Goal: Task Accomplishment & Management: Manage account settings

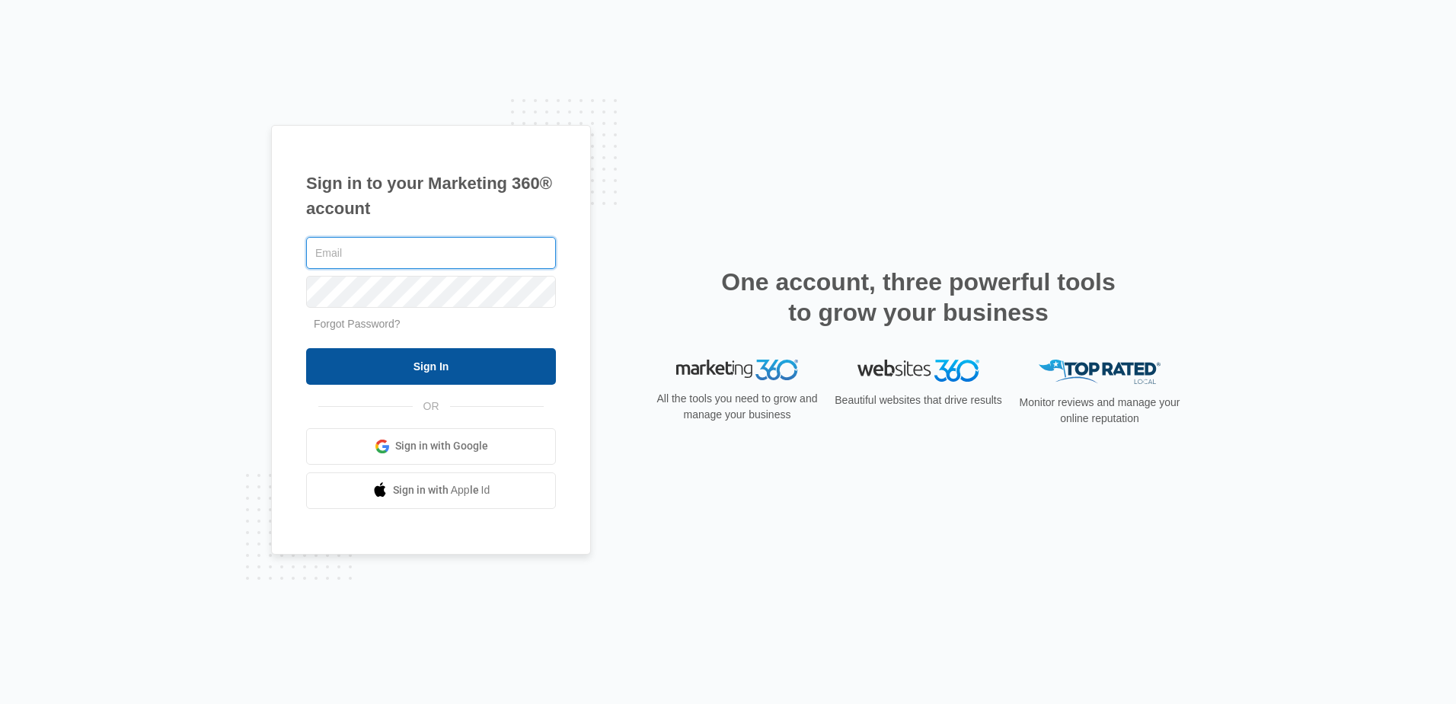
type input "[EMAIL_ADDRESS][DOMAIN_NAME]"
click at [455, 371] on input "Sign In" at bounding box center [431, 366] width 250 height 37
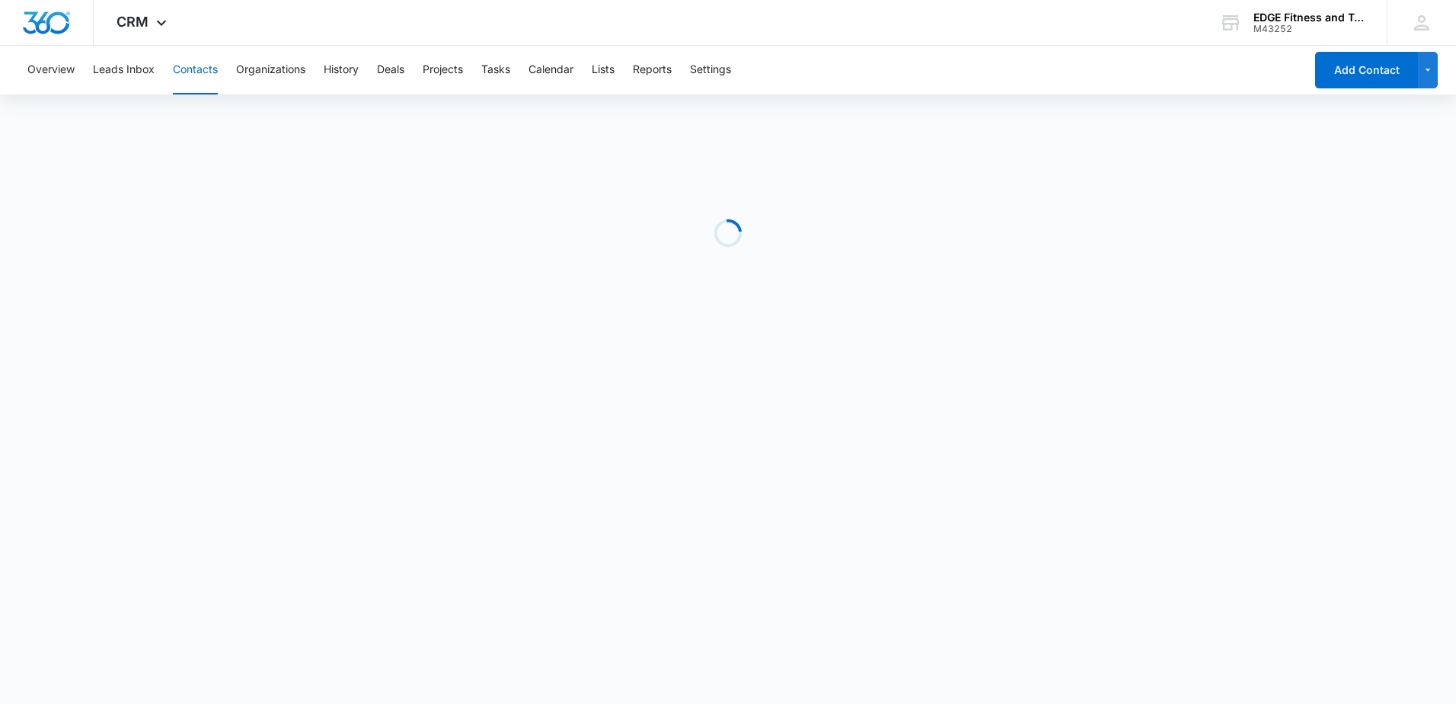
click at [194, 68] on button "Contacts" at bounding box center [195, 70] width 45 height 49
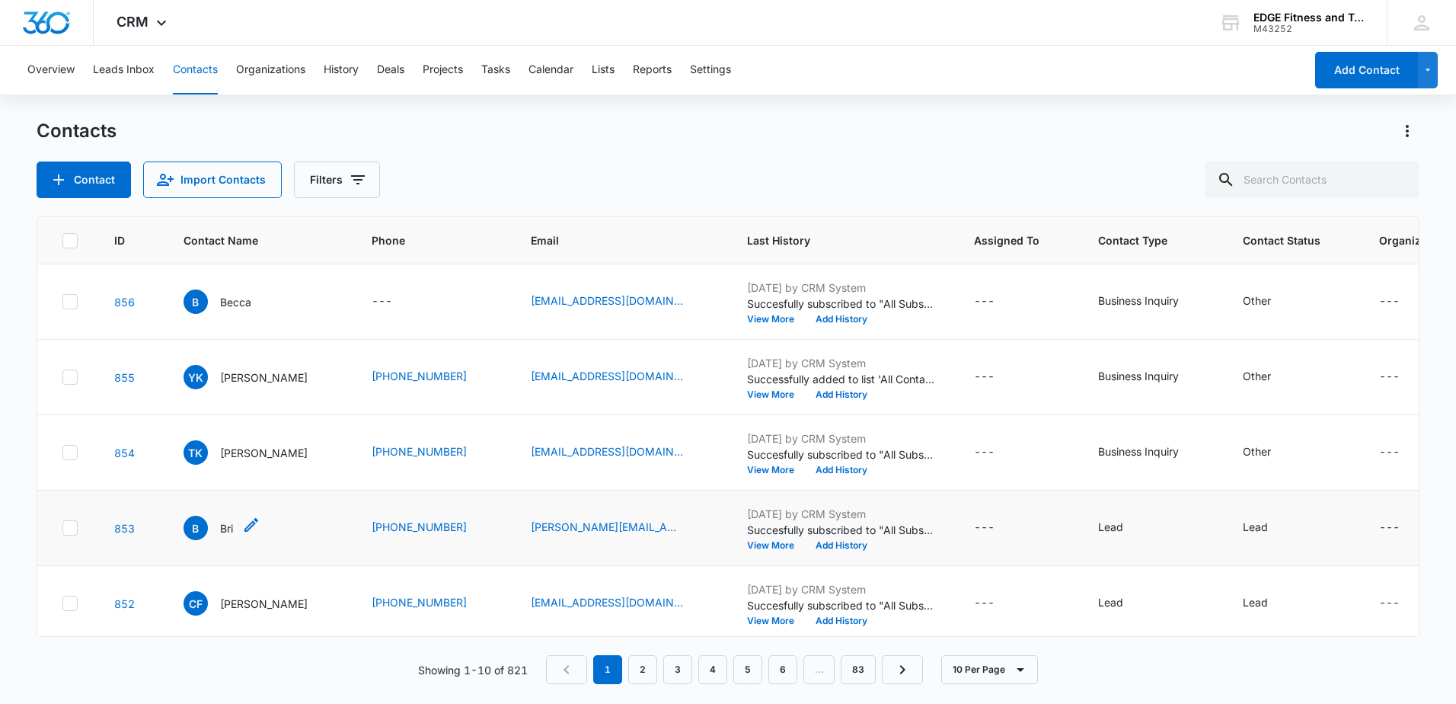
click at [223, 526] on p "Bri" at bounding box center [226, 528] width 13 height 16
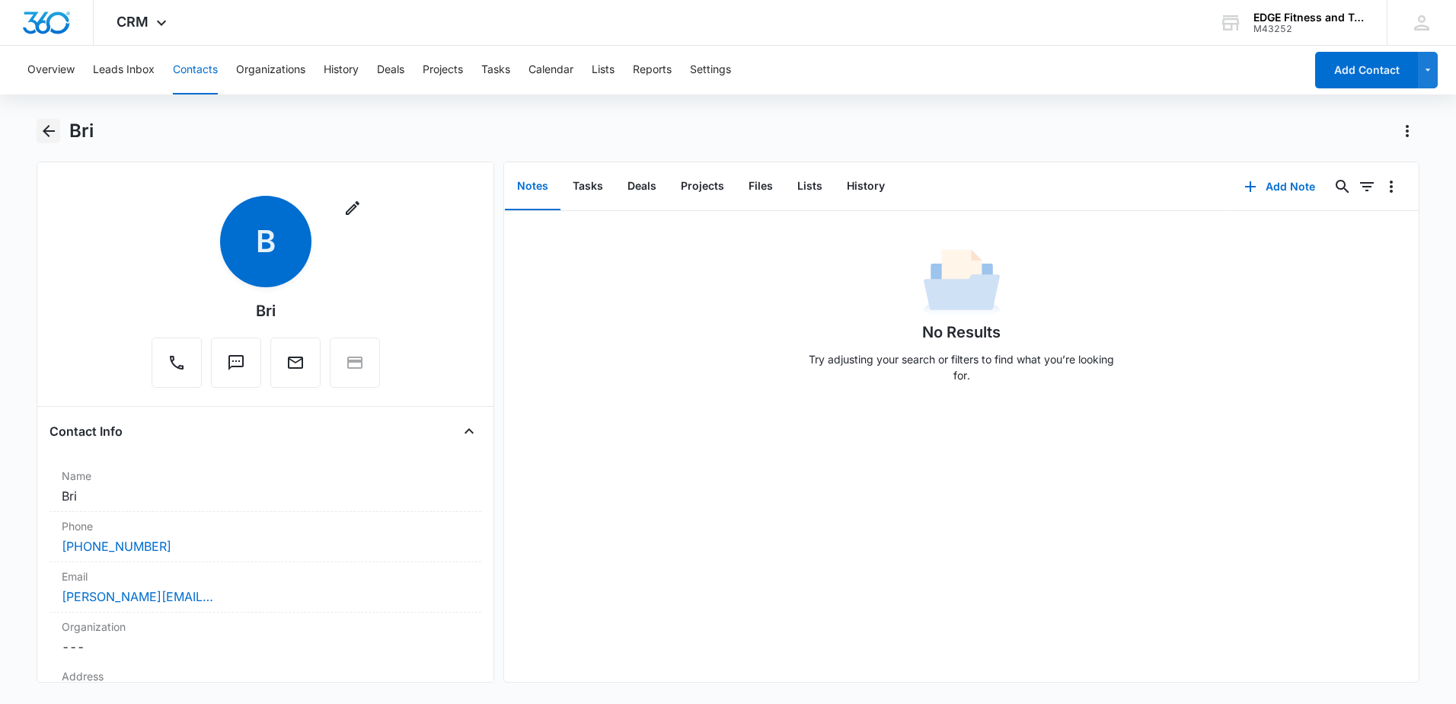
click at [48, 128] on icon "Back" at bounding box center [49, 131] width 18 height 18
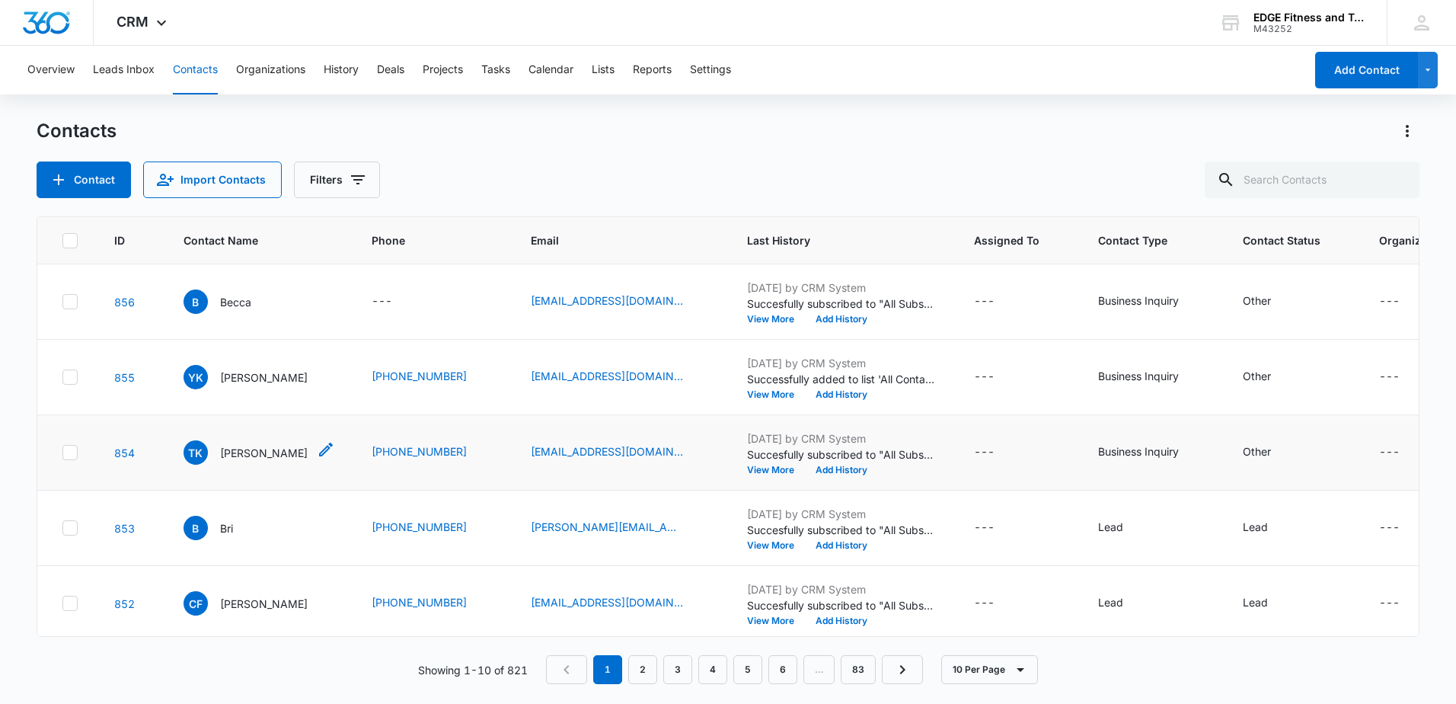
click at [241, 455] on p "[PERSON_NAME]" at bounding box center [264, 453] width 88 height 16
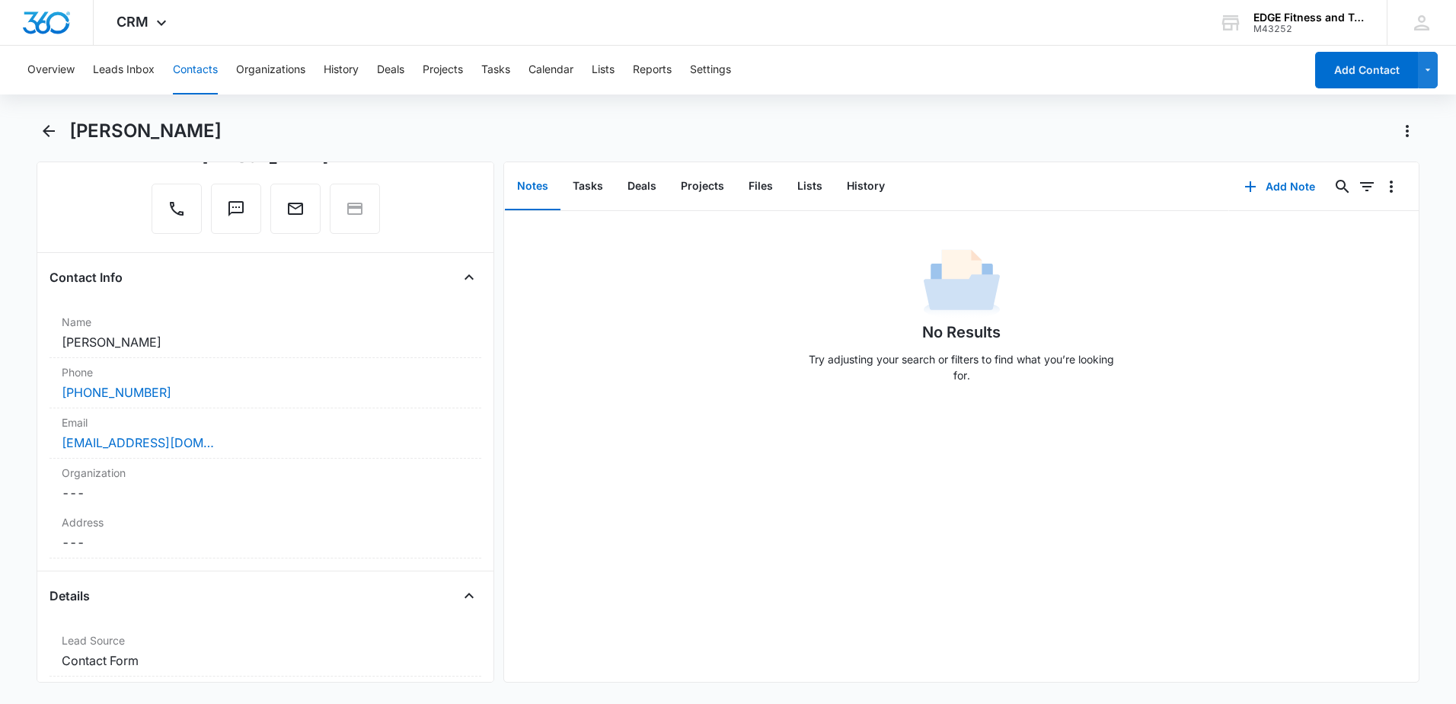
scroll to position [152, 0]
click at [59, 127] on button "Back" at bounding box center [49, 131] width 24 height 24
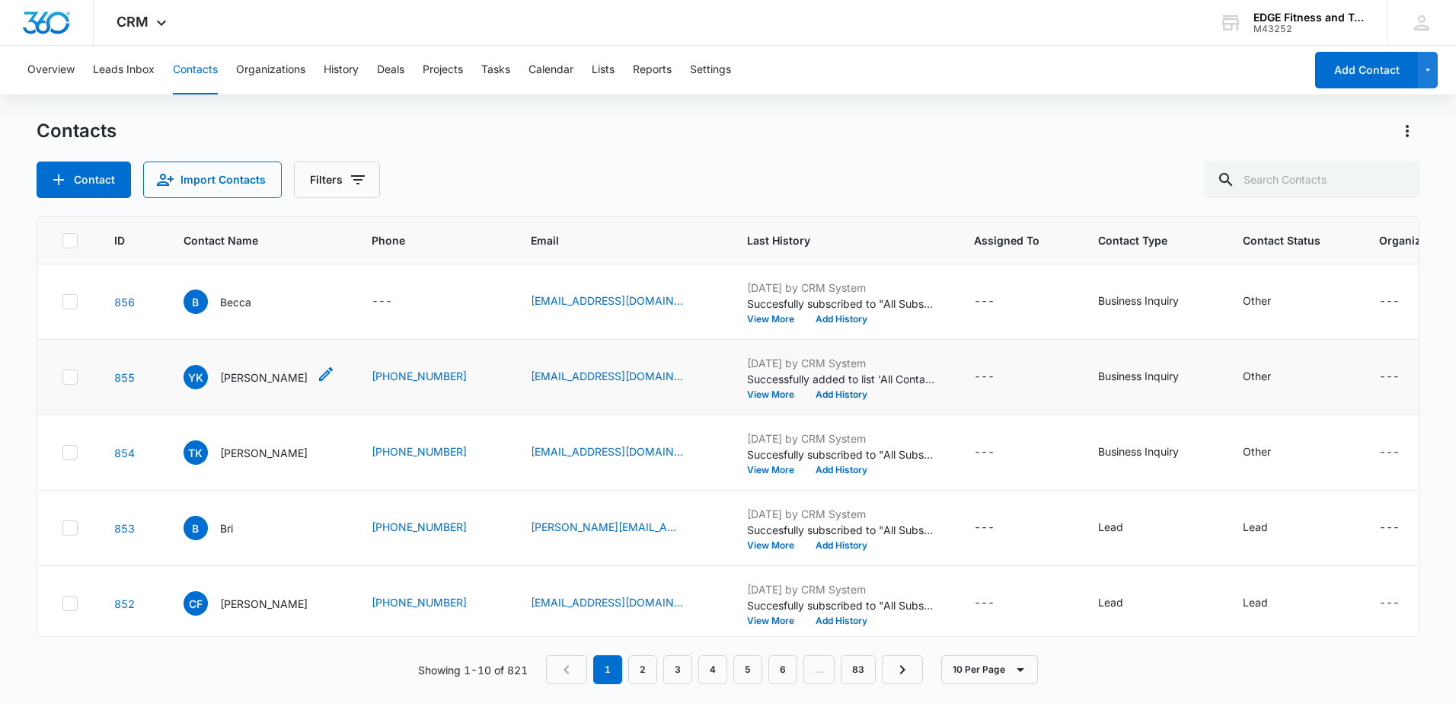
click at [251, 379] on p "[PERSON_NAME]" at bounding box center [264, 377] width 88 height 16
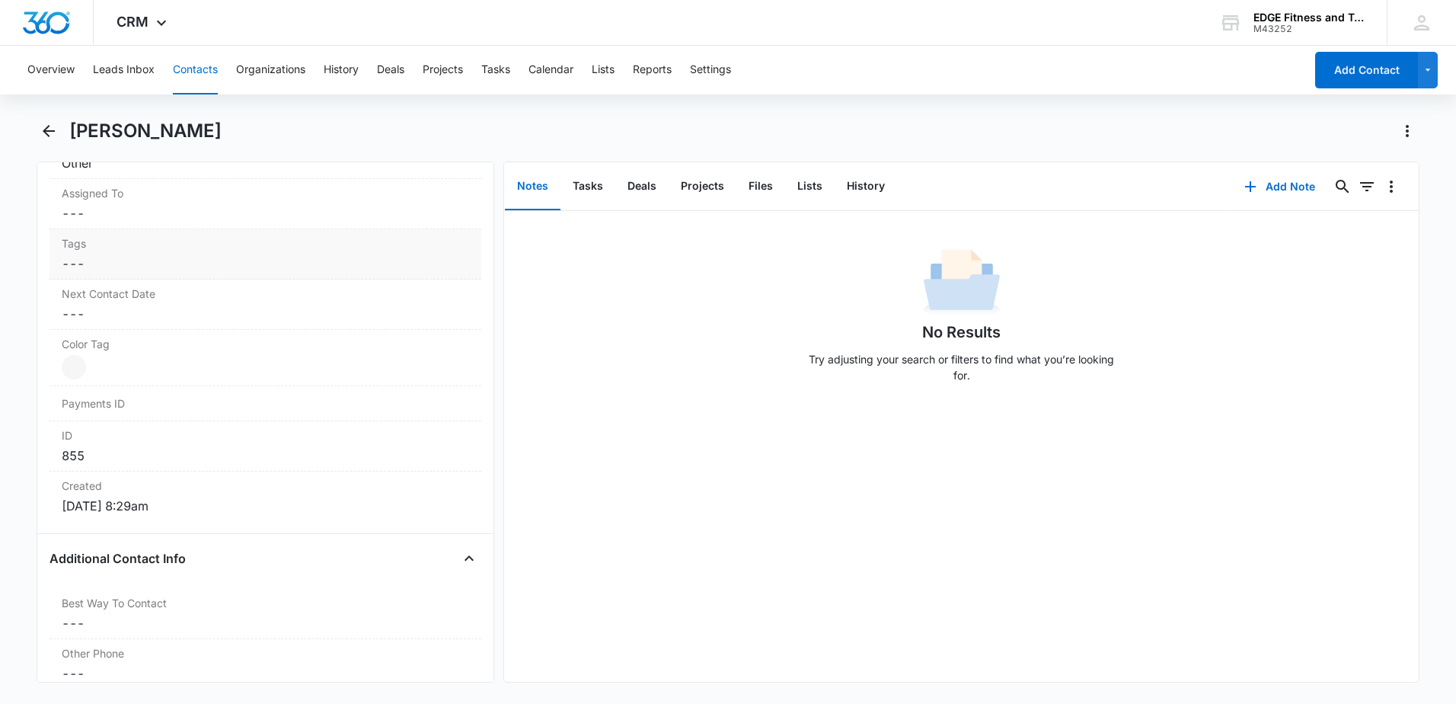
scroll to position [914, 0]
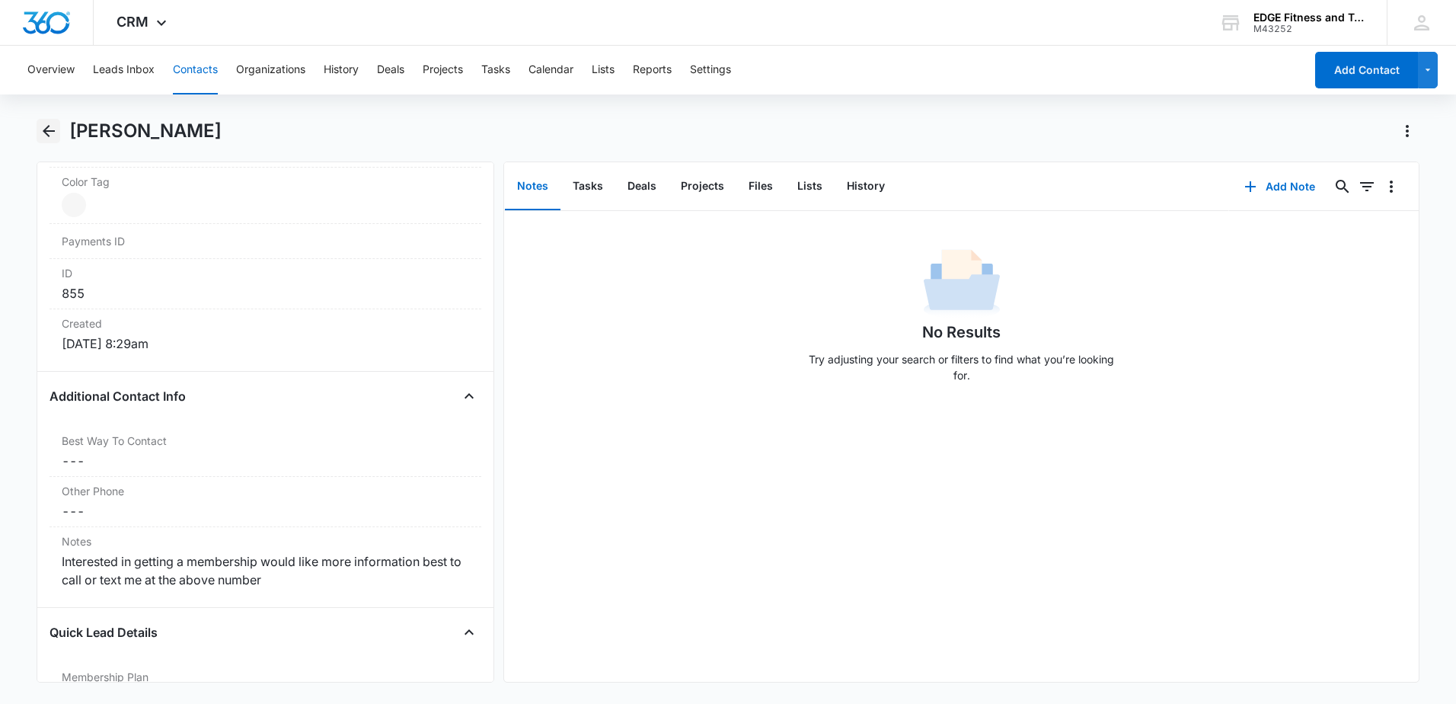
click at [57, 127] on icon "Back" at bounding box center [49, 131] width 18 height 18
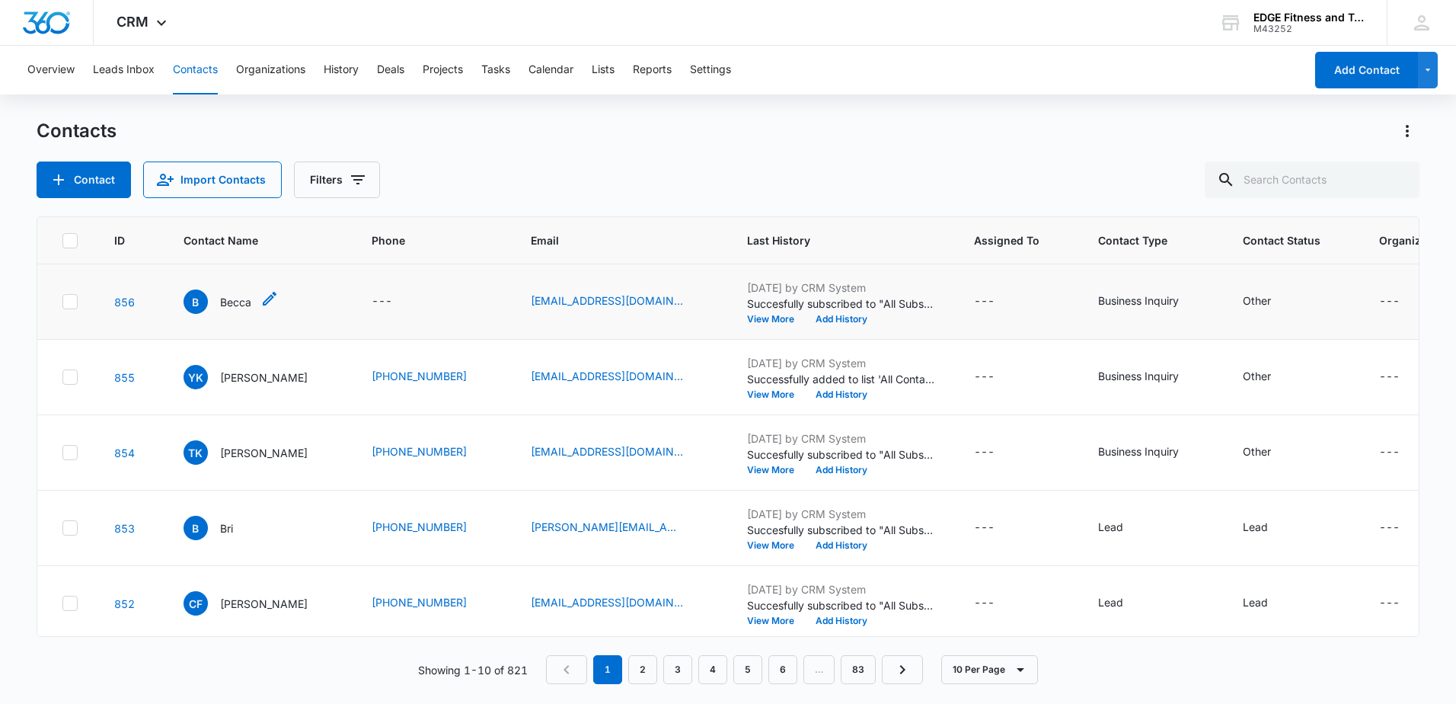
click at [222, 306] on p "Becca" at bounding box center [235, 302] width 31 height 16
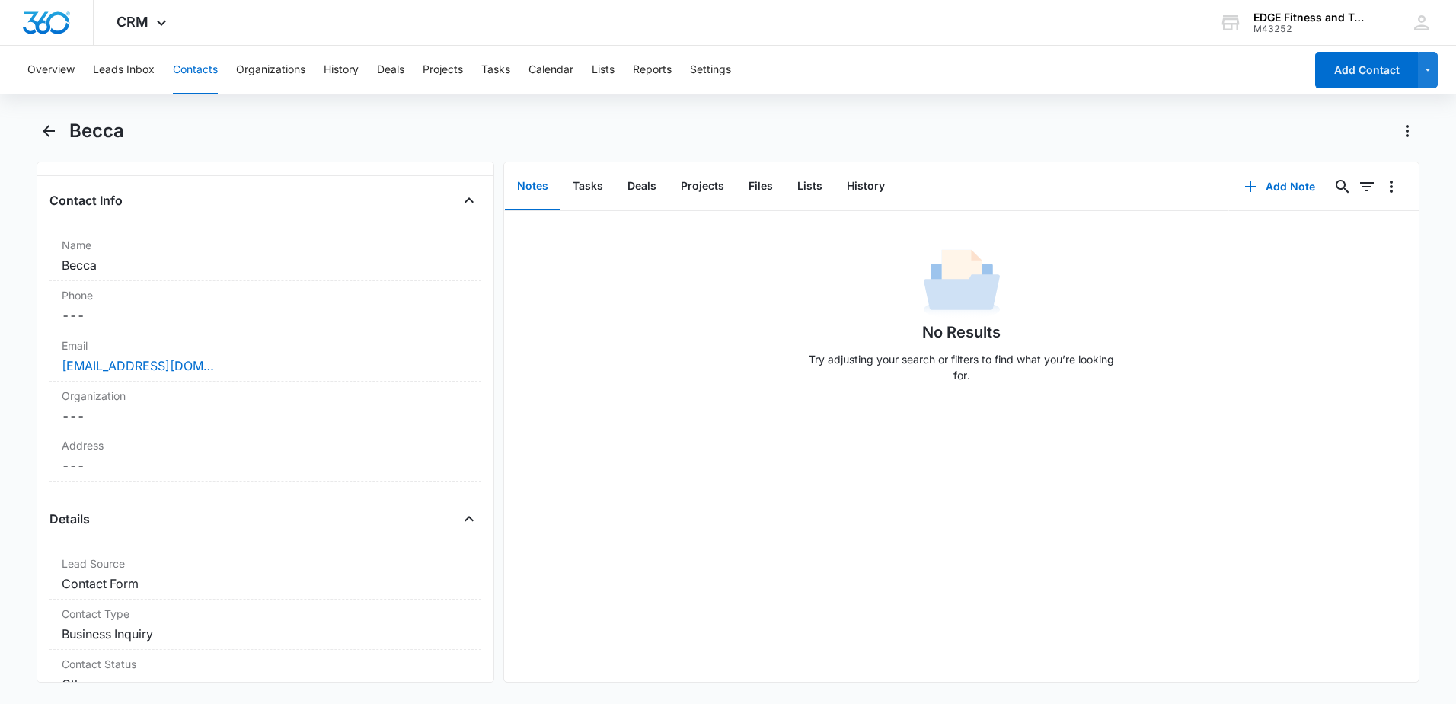
scroll to position [229, 0]
drag, startPoint x: 230, startPoint y: 364, endPoint x: 60, endPoint y: 370, distance: 170.0
click at [60, 370] on div "Email Cancel Save Changes [EMAIL_ADDRESS][DOMAIN_NAME]" at bounding box center [266, 359] width 432 height 50
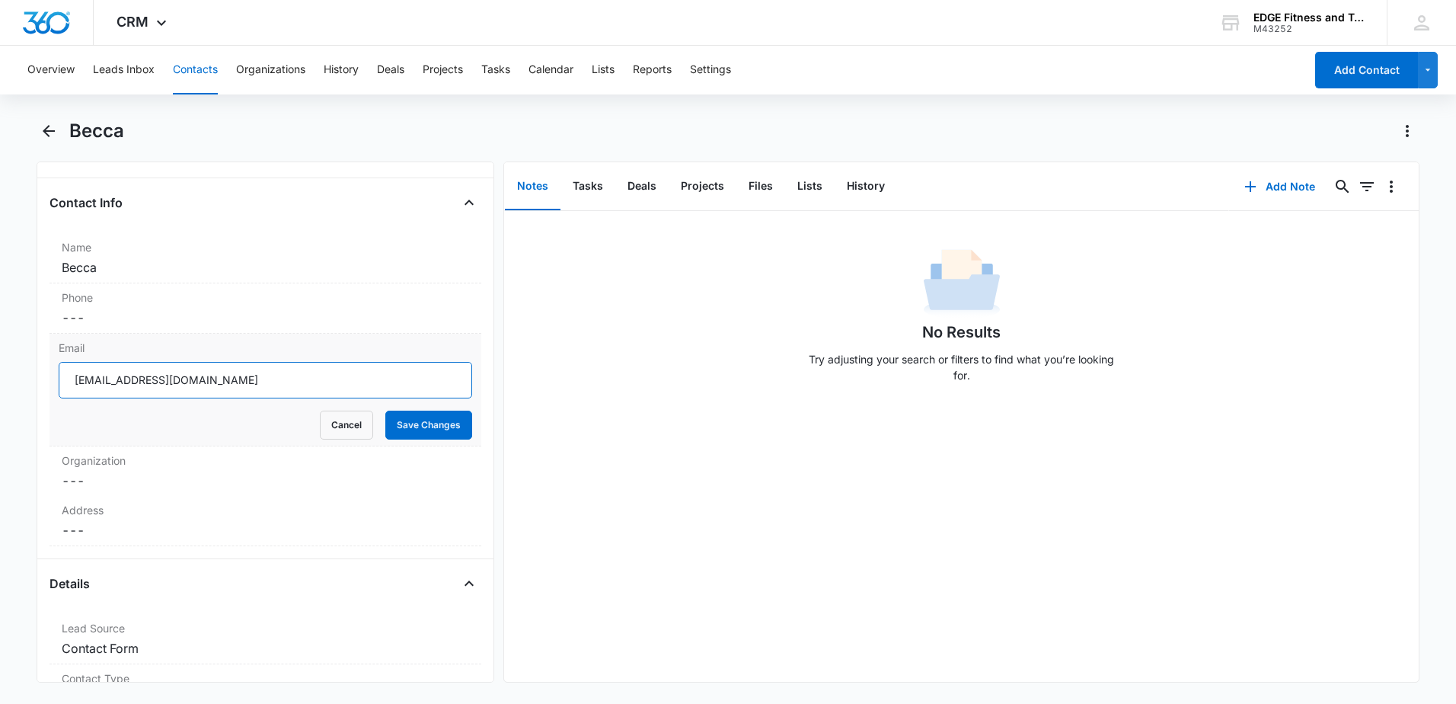
drag, startPoint x: 110, startPoint y: 387, endPoint x: 57, endPoint y: 378, distance: 53.3
click at [57, 378] on div "Email [EMAIL_ADDRESS][DOMAIN_NAME] Cancel Save Changes" at bounding box center [266, 390] width 432 height 113
click at [401, 429] on button "Save Changes" at bounding box center [428, 425] width 87 height 29
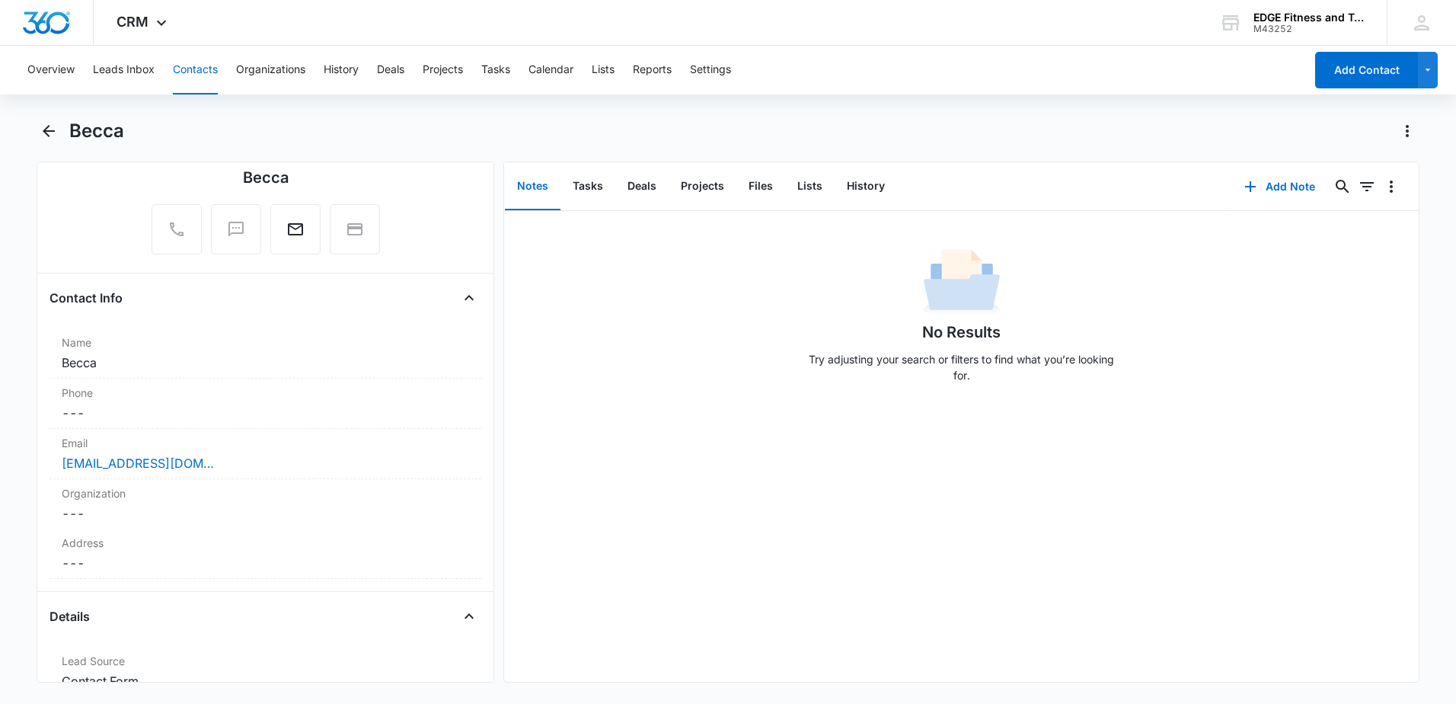
scroll to position [0, 0]
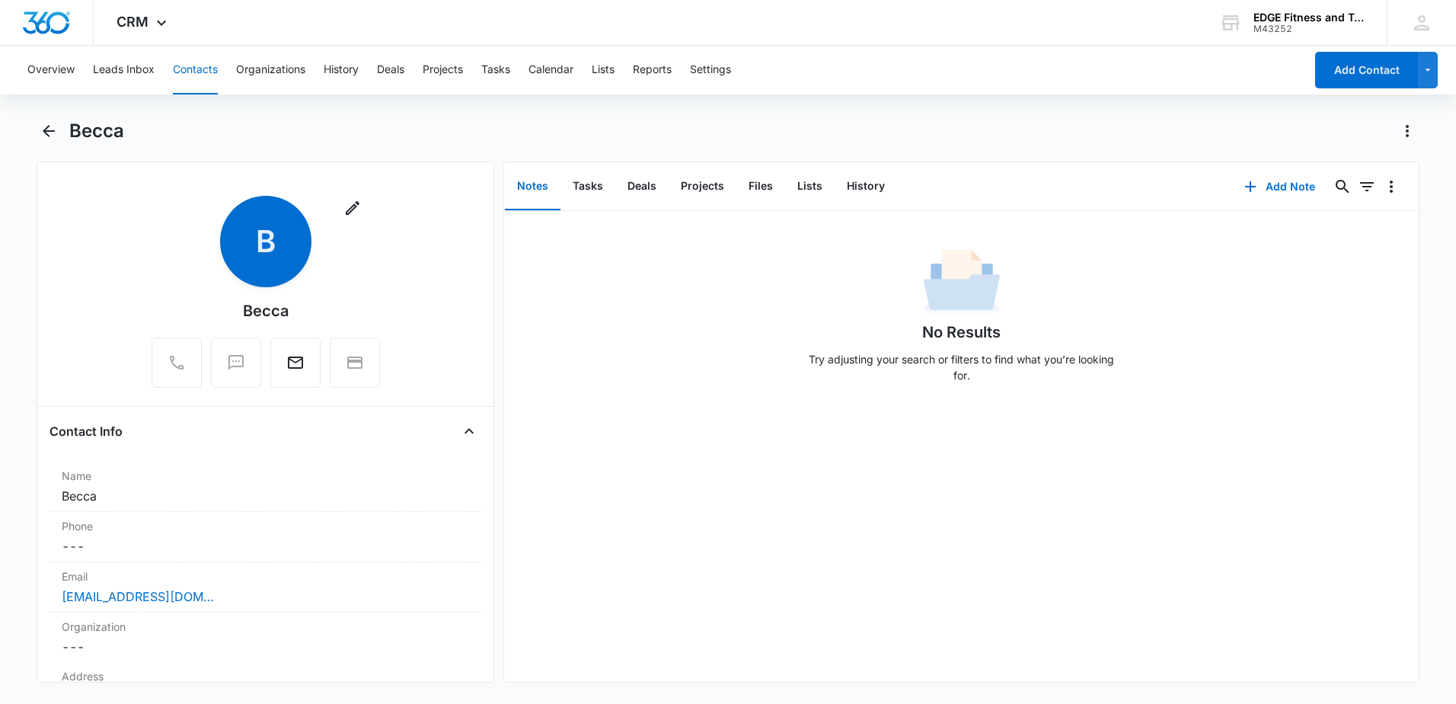
click at [195, 75] on button "Contacts" at bounding box center [195, 70] width 45 height 49
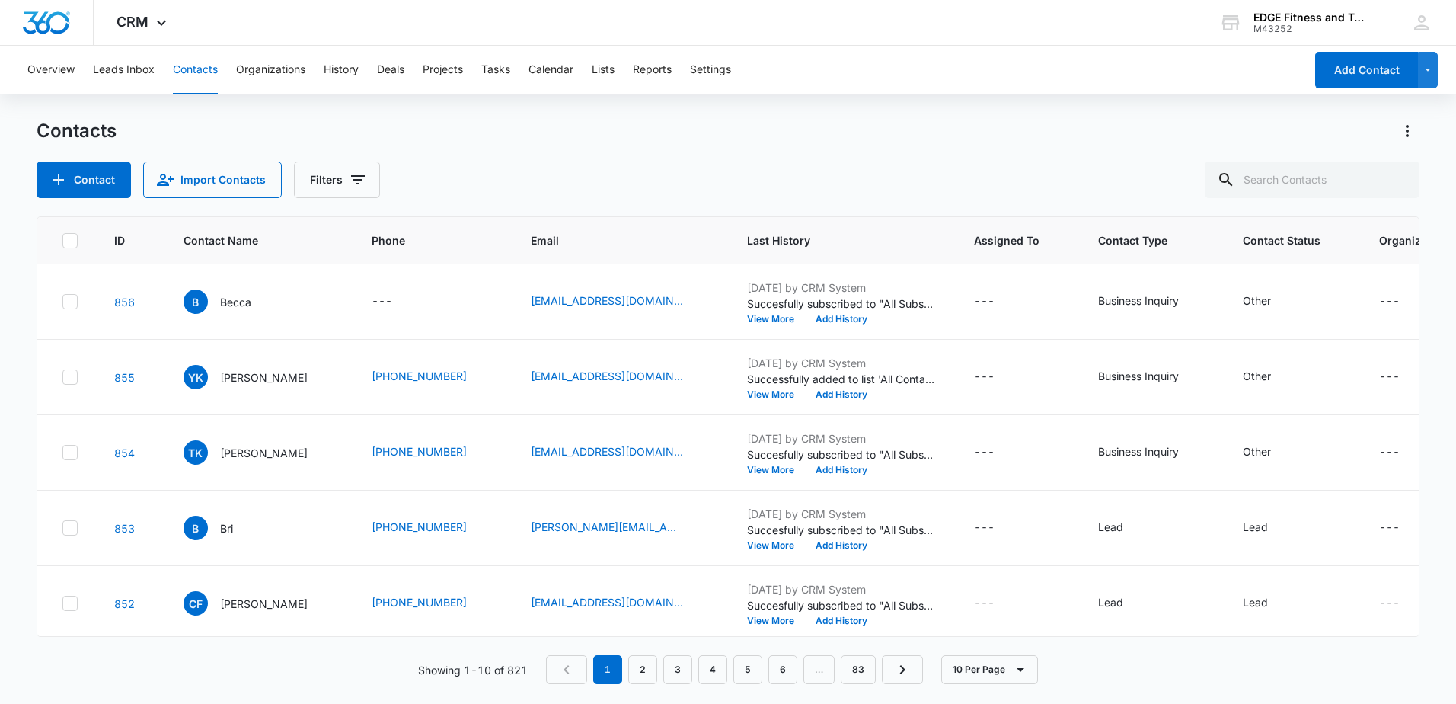
click at [202, 79] on button "Contacts" at bounding box center [195, 70] width 45 height 49
click at [53, 69] on button "Overview" at bounding box center [50, 70] width 47 height 49
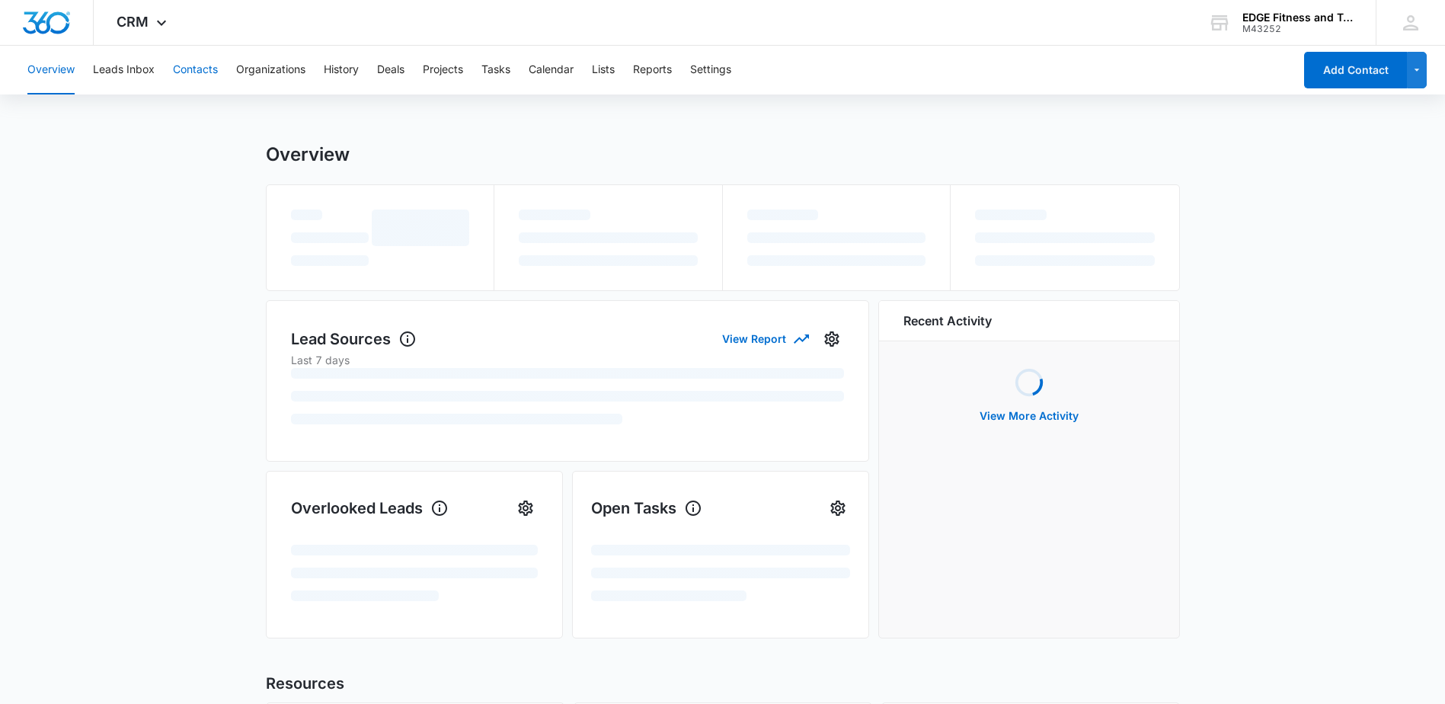
click at [193, 72] on button "Contacts" at bounding box center [195, 70] width 45 height 49
